Goal: Task Accomplishment & Management: Use online tool/utility

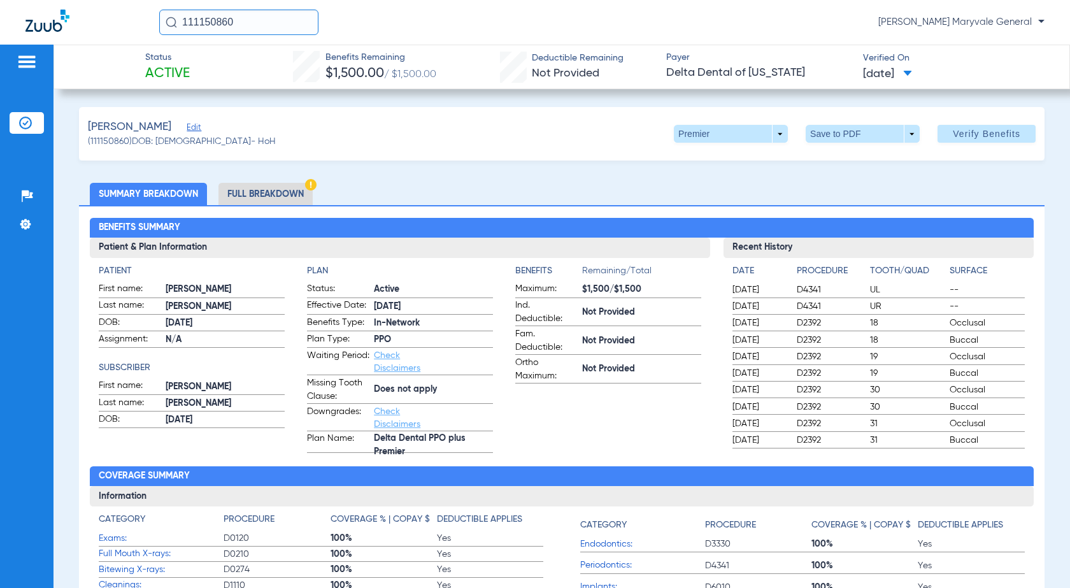
click at [275, 195] on li "Full Breakdown" at bounding box center [265, 194] width 94 height 22
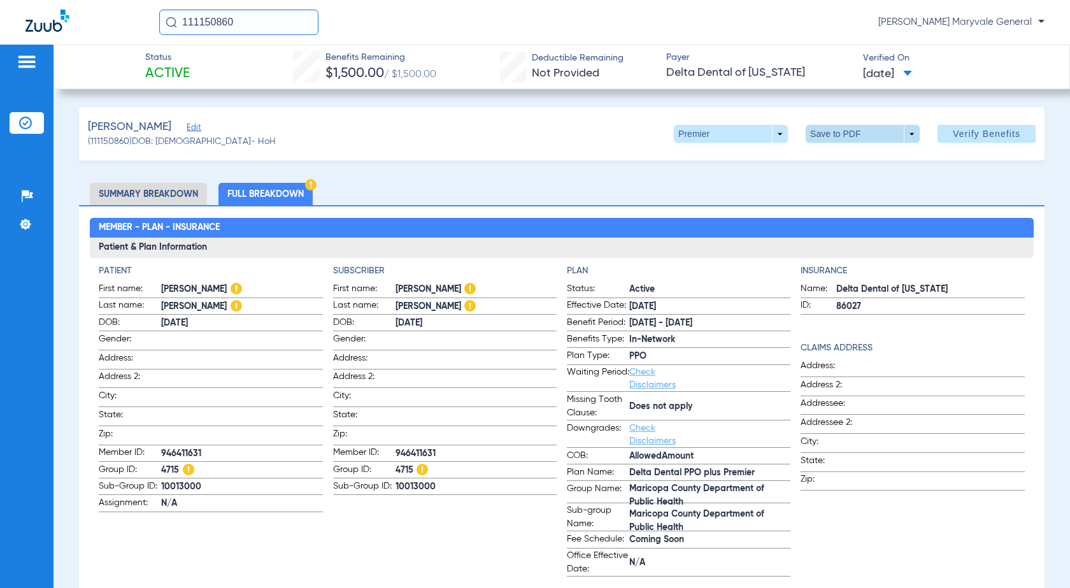
click at [848, 136] on span at bounding box center [863, 133] width 31 height 31
click at [854, 155] on span "Save to PDF" at bounding box center [858, 159] width 50 height 9
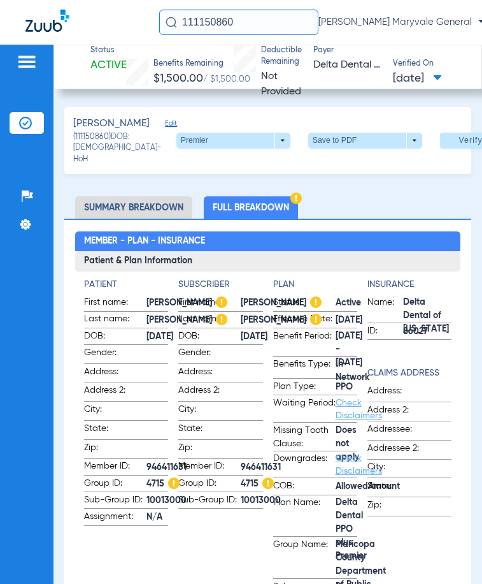
drag, startPoint x: 227, startPoint y: 26, endPoint x: 132, endPoint y: 31, distance: 95.7
click at [132, 31] on div "111150860 [PERSON_NAME] - Risas Maryvale General" at bounding box center [241, 22] width 482 height 45
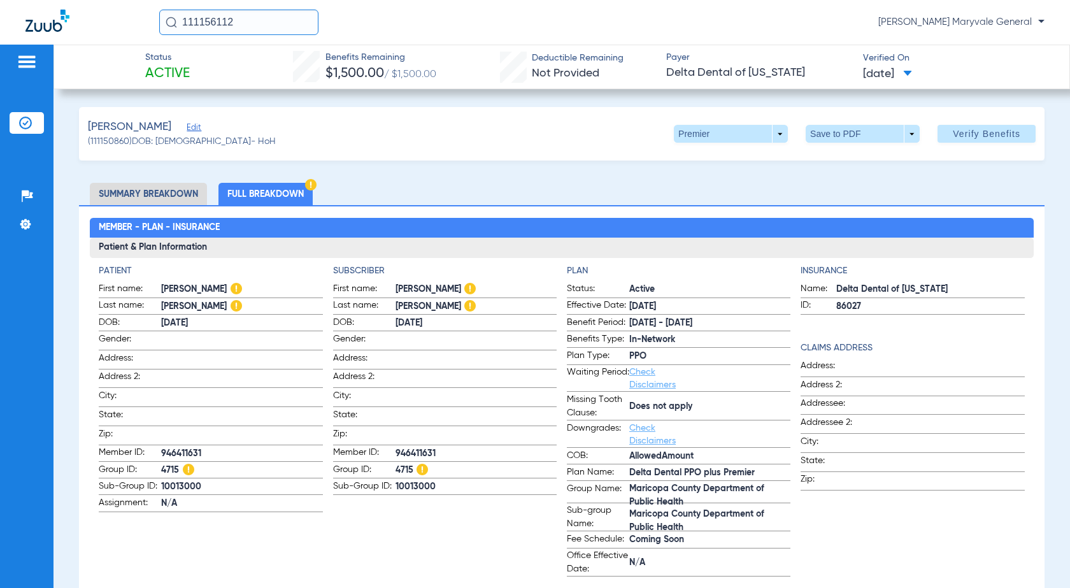
click at [257, 25] on input "111156112" at bounding box center [238, 22] width 159 height 25
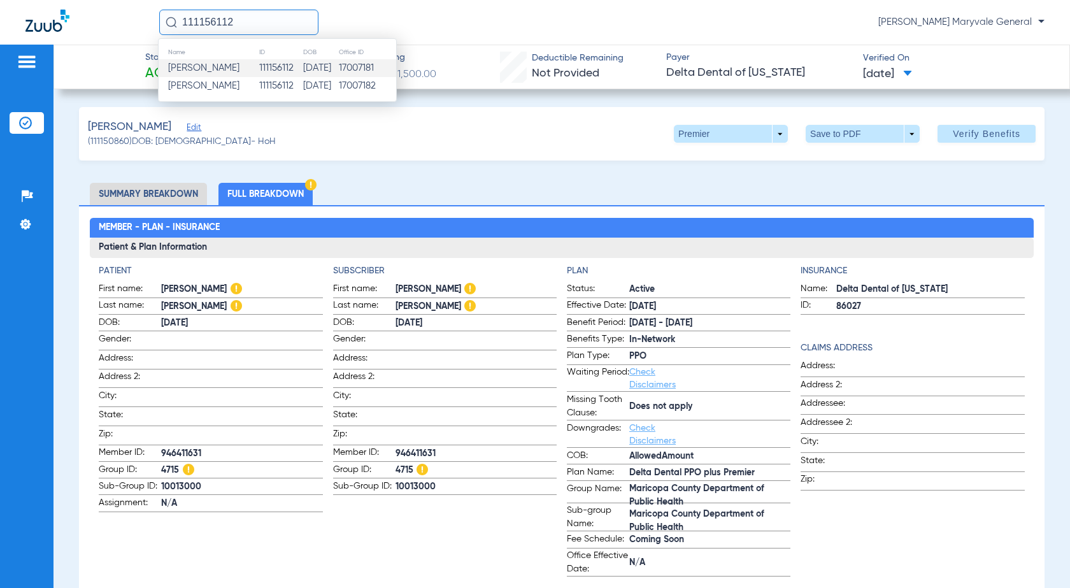
click at [240, 66] on span "[PERSON_NAME]" at bounding box center [203, 68] width 71 height 10
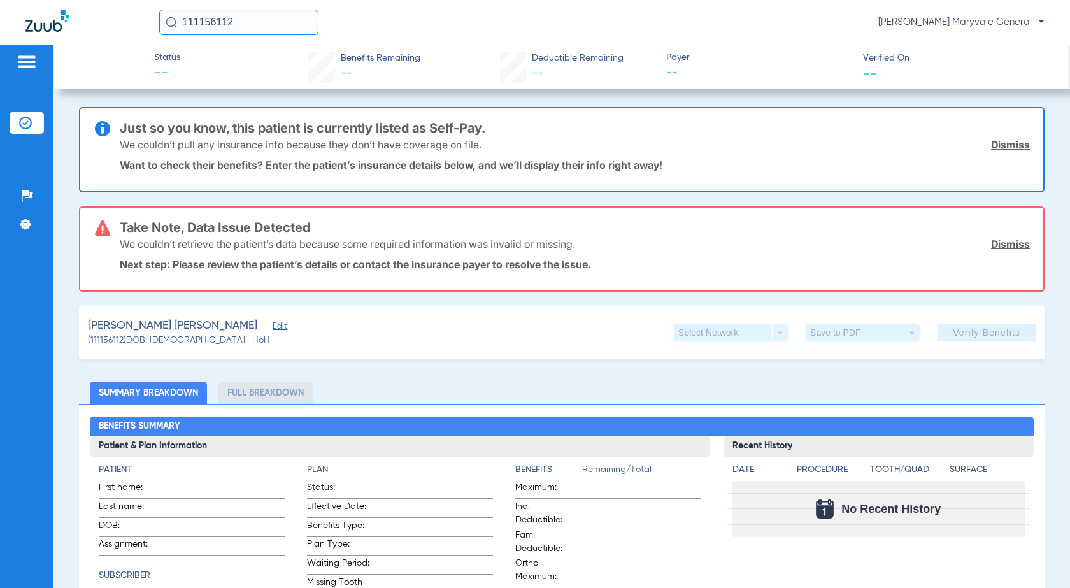
click at [266, 29] on input "111156112" at bounding box center [238, 22] width 159 height 25
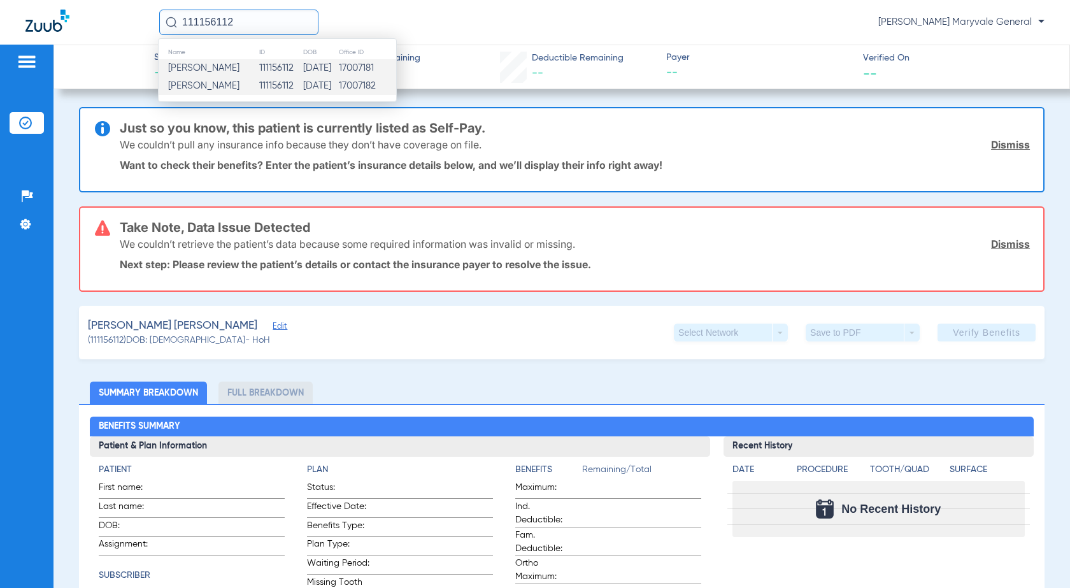
click at [299, 85] on td "111156112" at bounding box center [281, 86] width 44 height 18
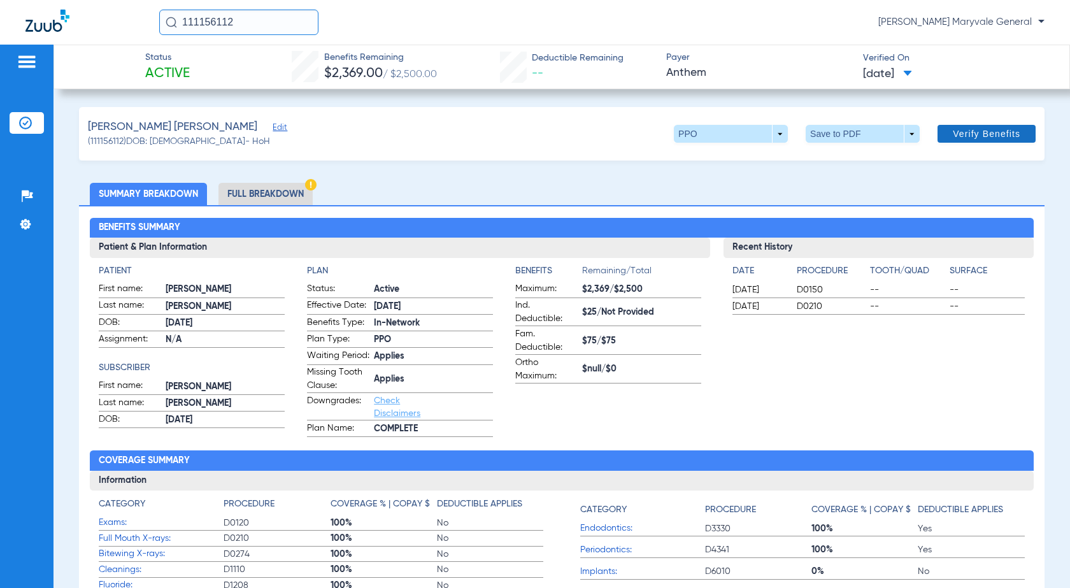
click at [985, 138] on span "Verify Benefits" at bounding box center [987, 134] width 68 height 10
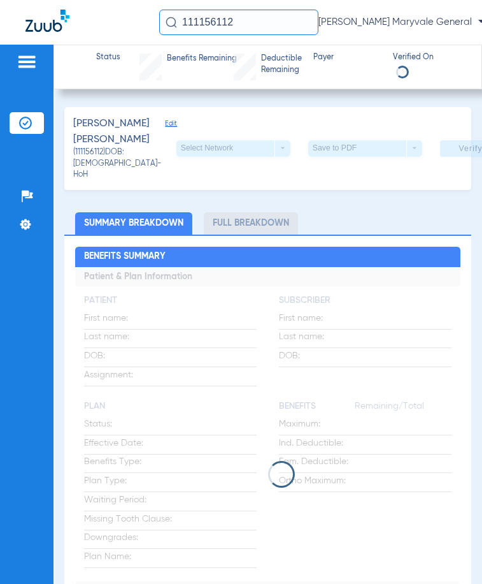
drag, startPoint x: 287, startPoint y: 21, endPoint x: 130, endPoint y: 17, distance: 156.8
click at [130, 17] on div "111156112 [PERSON_NAME] Maryvale General" at bounding box center [241, 22] width 482 height 45
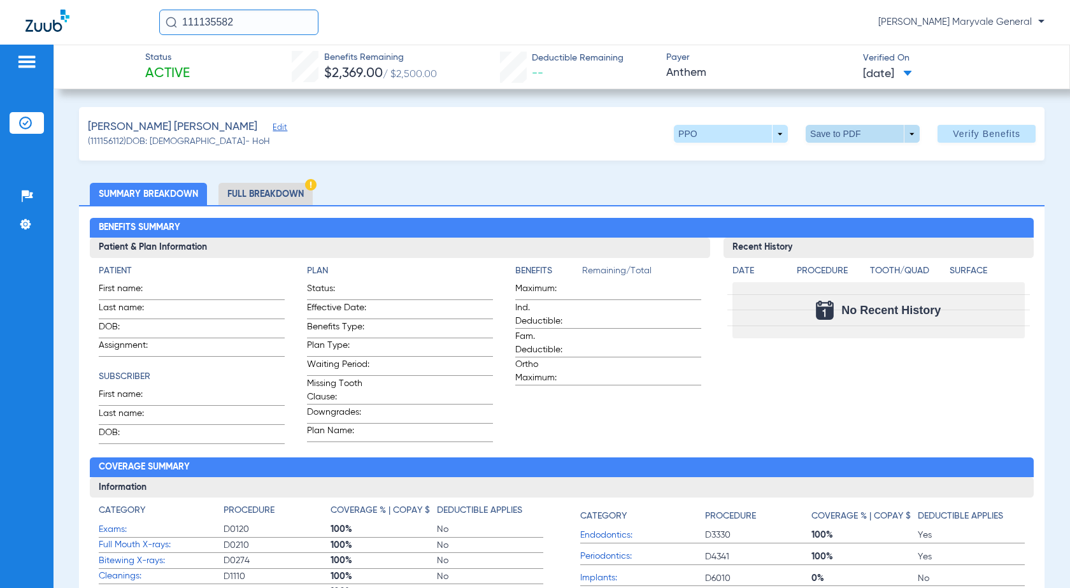
click at [849, 131] on span at bounding box center [863, 133] width 31 height 31
click at [841, 159] on span "Save to PDF" at bounding box center [858, 159] width 50 height 9
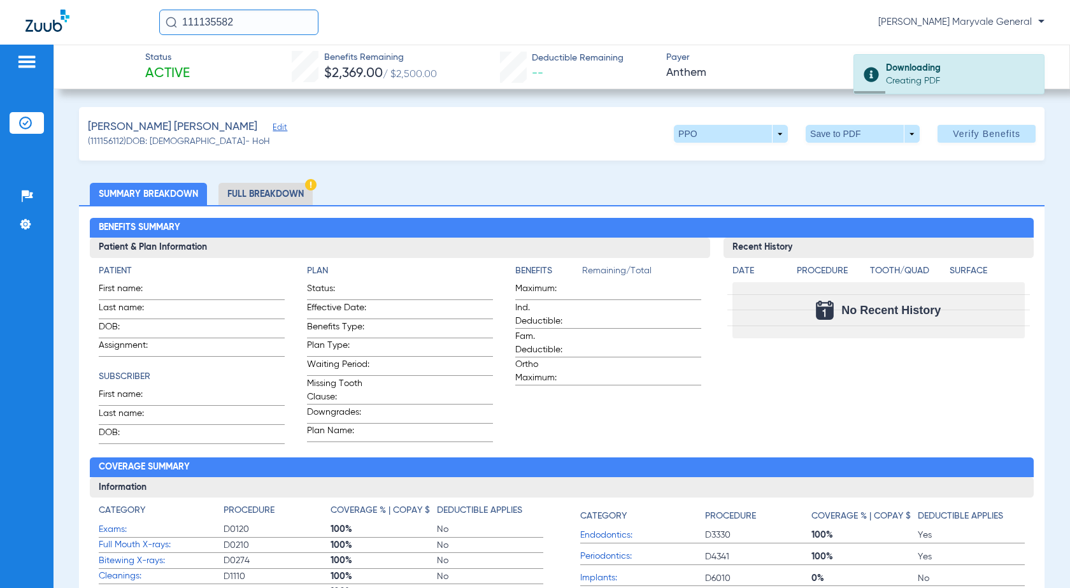
click at [252, 34] on input "111135582" at bounding box center [238, 22] width 159 height 25
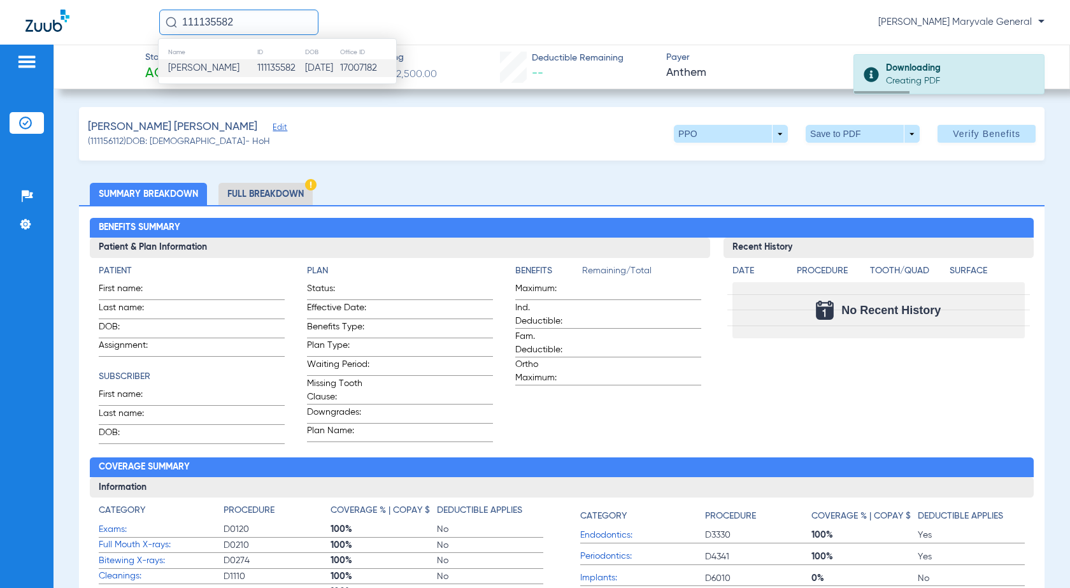
click at [262, 61] on td "111135582" at bounding box center [281, 68] width 48 height 18
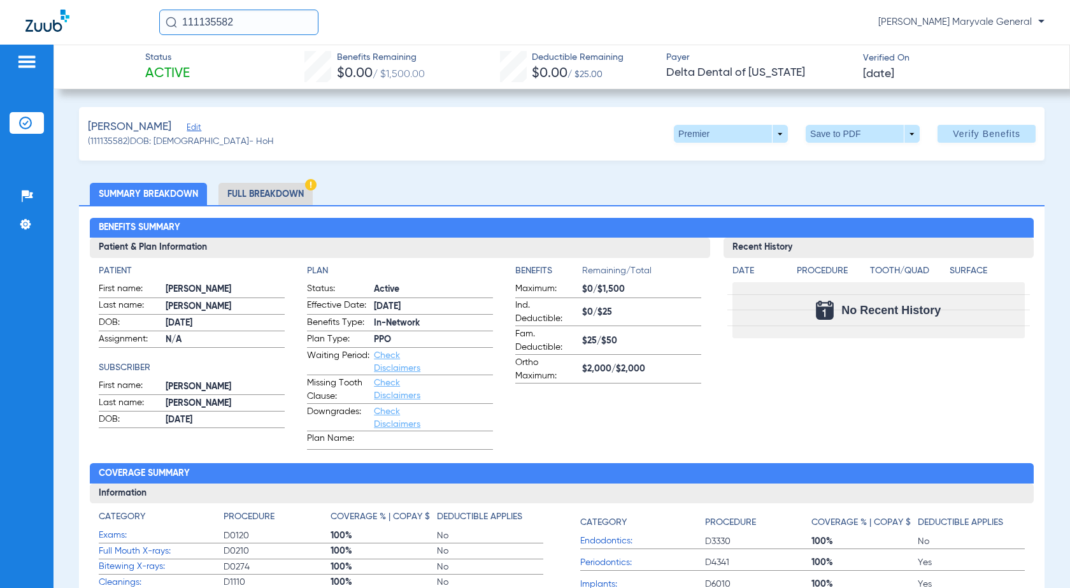
click at [996, 138] on span "Verify Benefits" at bounding box center [987, 134] width 68 height 10
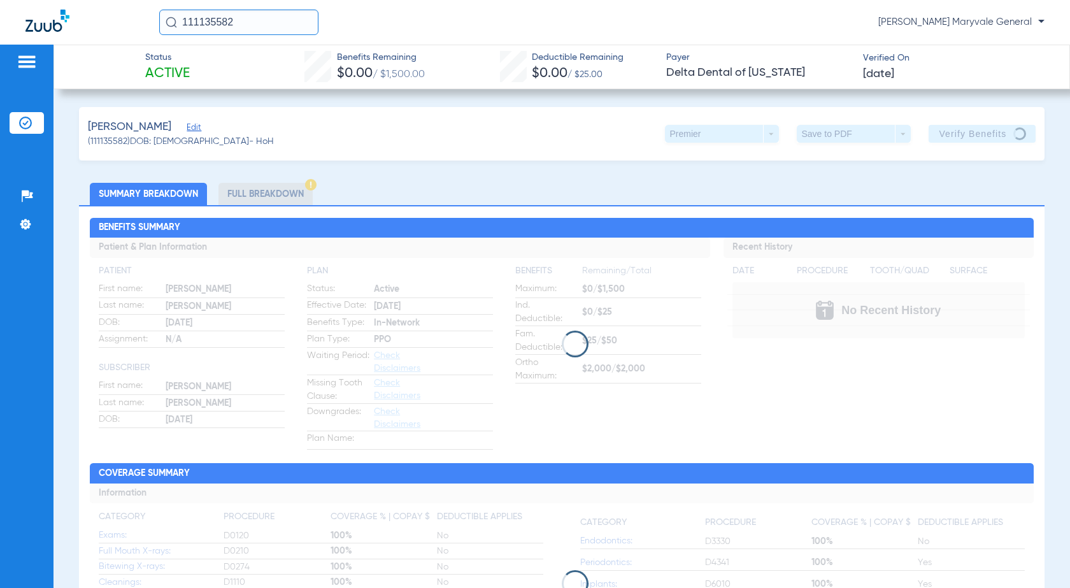
click at [231, 20] on input "111135582" at bounding box center [238, 22] width 159 height 25
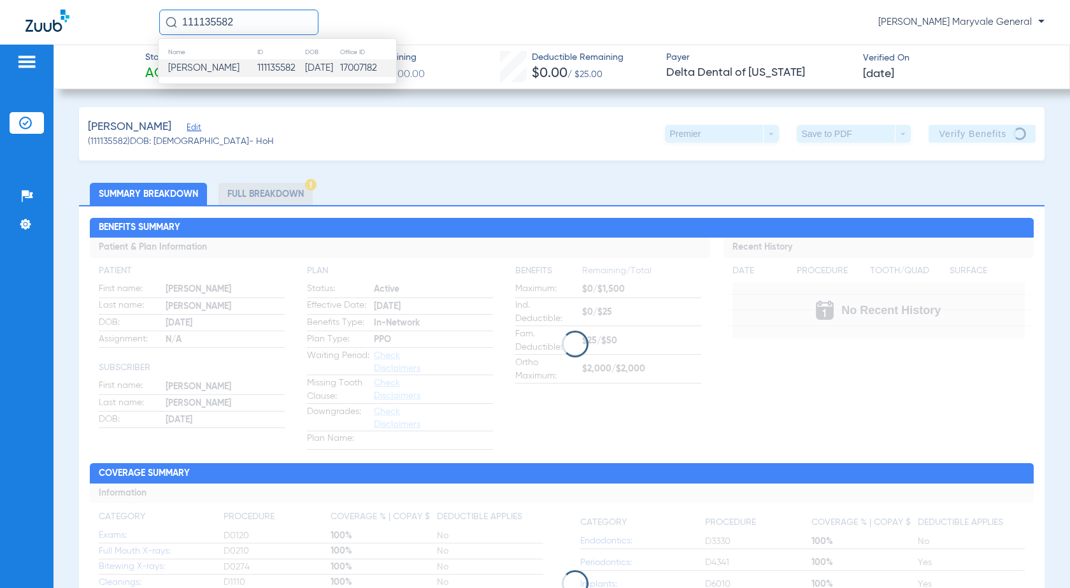
paste input "052910"
click at [262, 68] on td "111052910" at bounding box center [280, 68] width 49 height 18
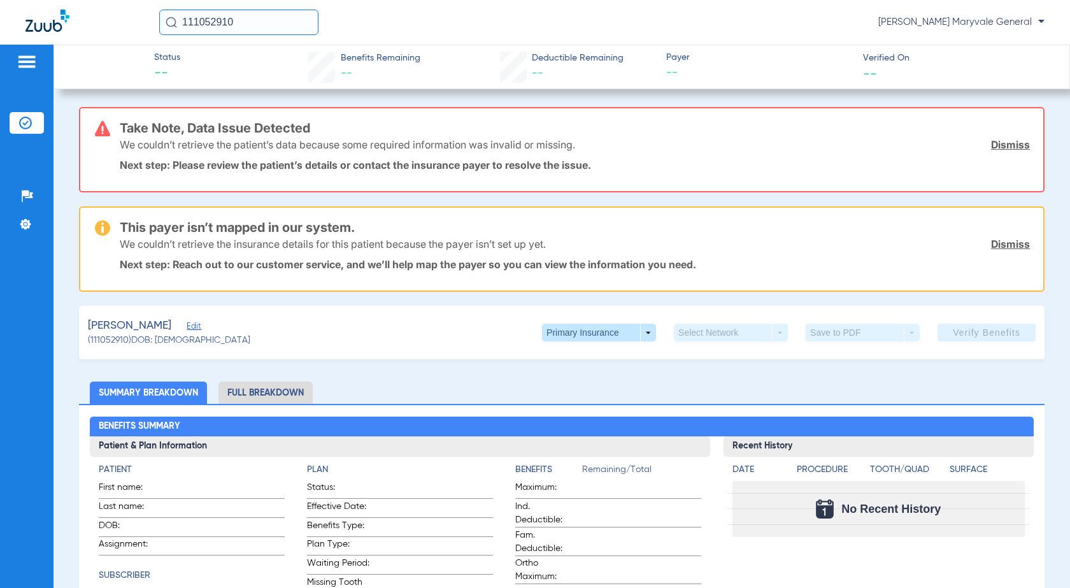
click at [991, 145] on link "Dismiss" at bounding box center [1010, 144] width 39 height 13
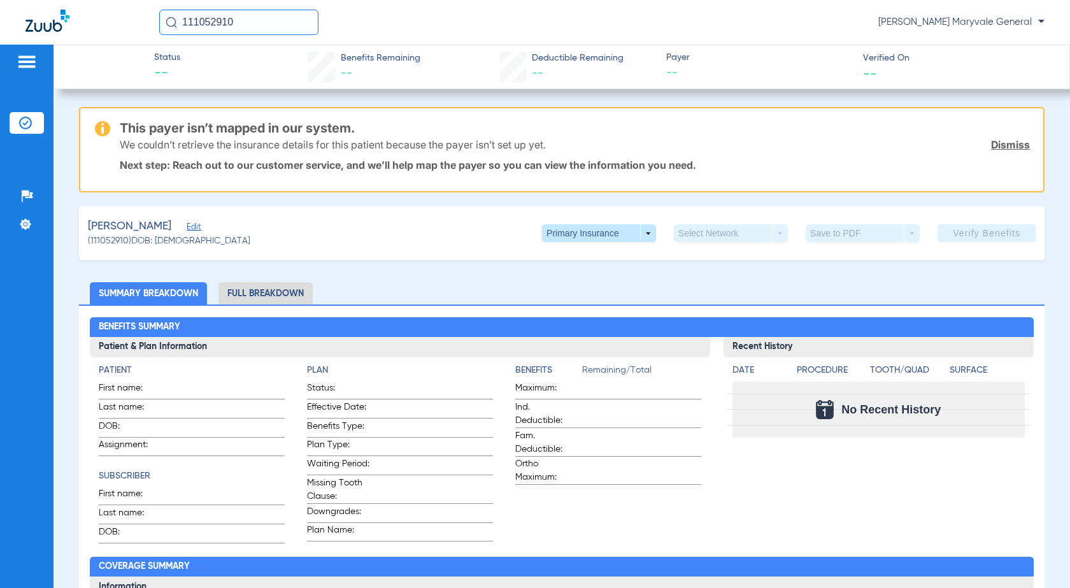
click at [991, 145] on link "Dismiss" at bounding box center [1010, 144] width 39 height 13
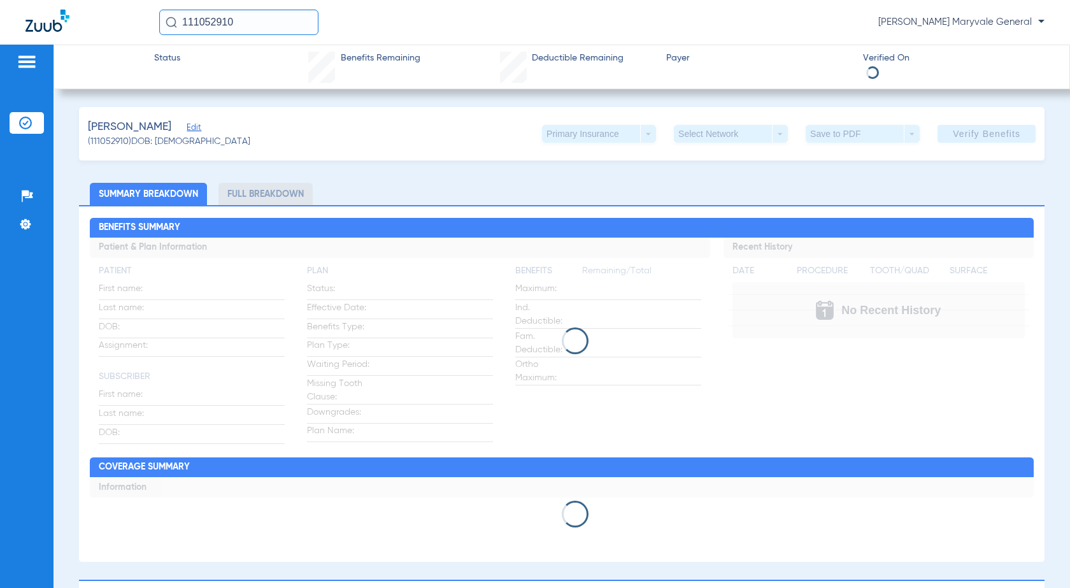
click at [269, 32] on input "111052910" at bounding box center [238, 22] width 159 height 25
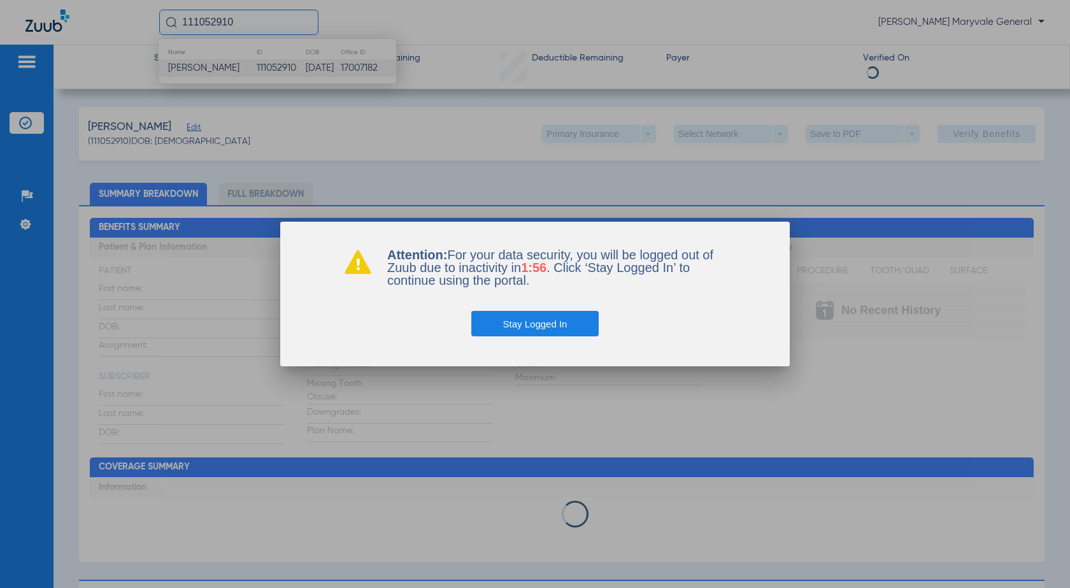
click at [557, 321] on button "Stay Logged In" at bounding box center [535, 323] width 128 height 25
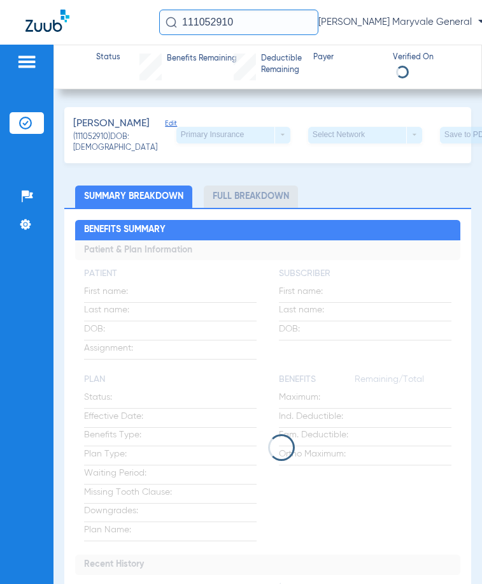
paste input "135582"
type input "111135582"
